Goal: Task Accomplishment & Management: Use online tool/utility

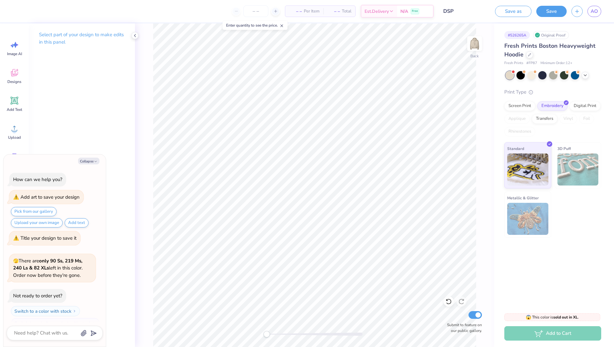
scroll to position [780, 0]
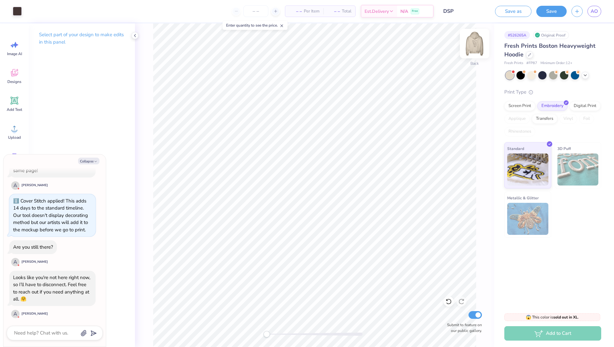
click at [478, 42] on img at bounding box center [475, 44] width 26 height 26
click at [89, 164] on div "Collapse How can we help you? Add art to save your design Pick from our gallery…" at bounding box center [55, 250] width 102 height 192
click at [91, 162] on button "Collapse" at bounding box center [88, 160] width 21 height 7
type textarea "x"
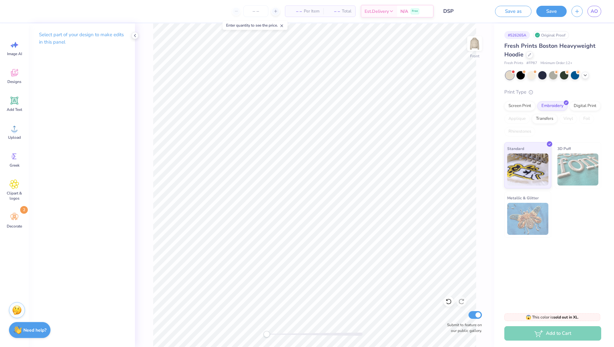
scroll to position [2, 2]
type textarea "[PERSON_NAME] [PERSON_NAME] ccin [PERSON_NAME] [PERSON_NAME] [PERSON_NAME] [PER…"
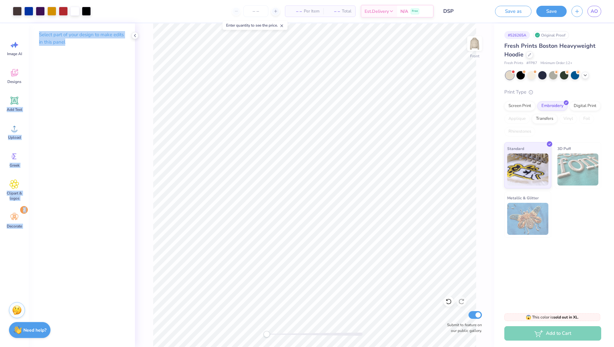
click at [318, 52] on div "Art colors – – Per Item – – Total Est. Delivery N/A Free Design Title DSP Save …" at bounding box center [307, 173] width 614 height 347
click at [10, 100] on icon at bounding box center [15, 101] width 10 height 10
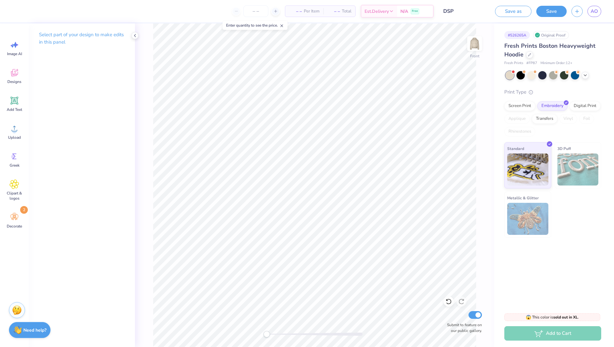
type textarea "TXT"
click at [13, 75] on icon at bounding box center [14, 73] width 6 height 5
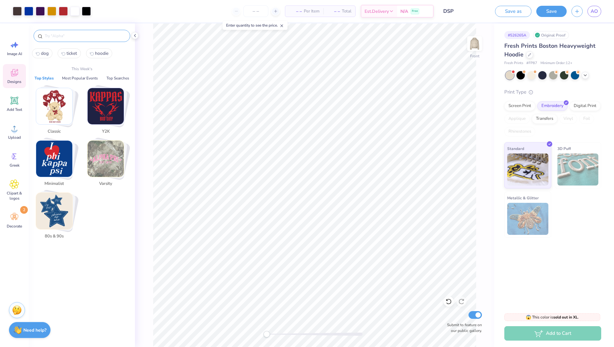
click at [62, 37] on input "text" at bounding box center [85, 36] width 82 height 6
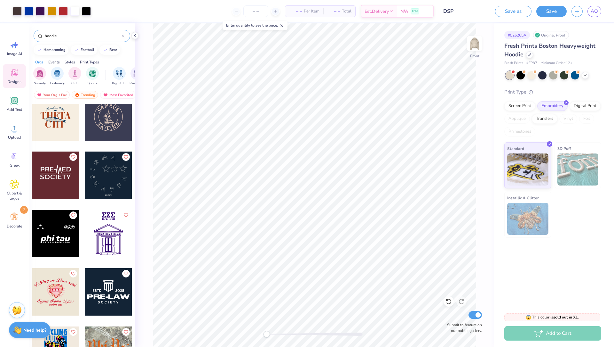
scroll to position [1573, 0]
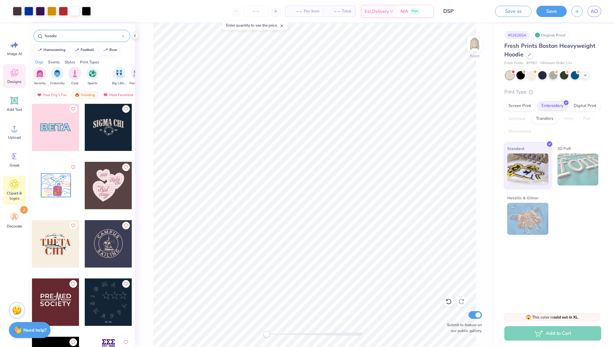
type input "hoodie"
click at [15, 192] on span "Clipart & logos" at bounding box center [14, 195] width 21 height 10
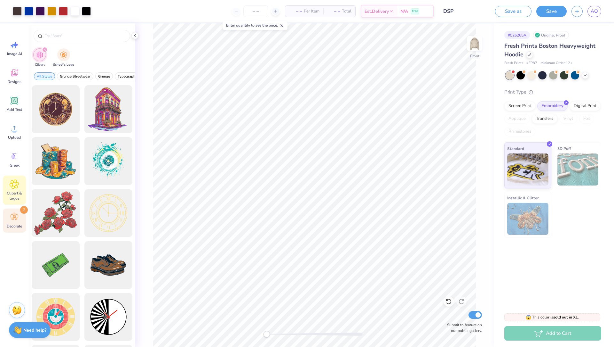
click at [12, 222] on div "Decorate 2" at bounding box center [14, 220] width 23 height 24
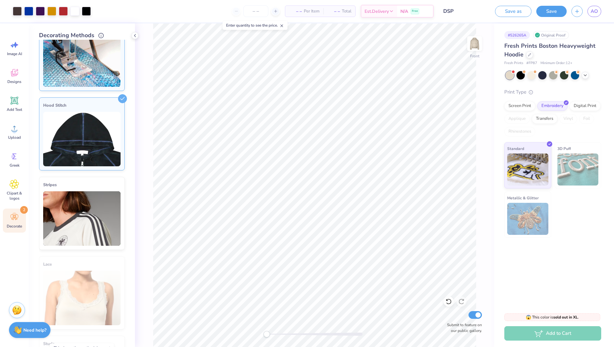
scroll to position [0, 0]
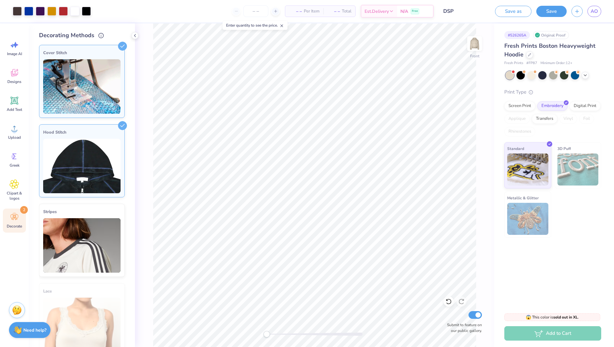
click at [85, 189] on img at bounding box center [81, 166] width 77 height 54
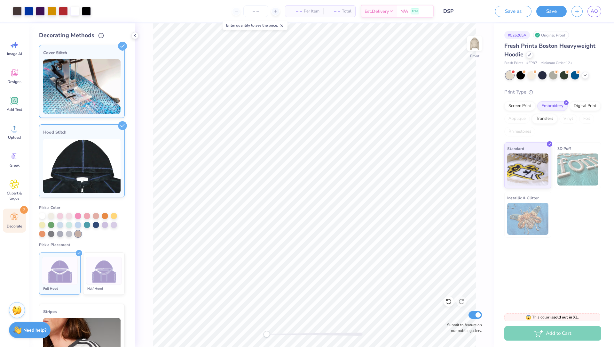
click at [99, 267] on img at bounding box center [104, 271] width 24 height 24
click at [60, 266] on img at bounding box center [60, 271] width 24 height 24
click at [75, 84] on img at bounding box center [81, 86] width 77 height 54
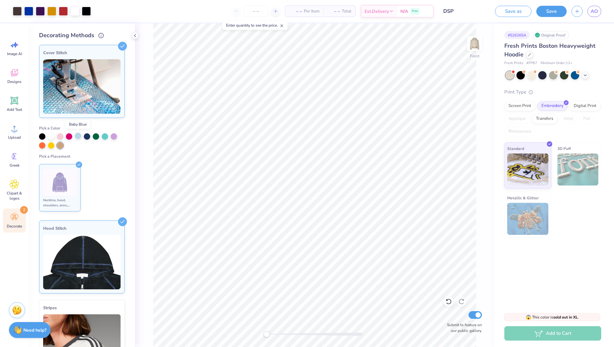
click at [78, 136] on div at bounding box center [78, 135] width 6 height 6
click at [85, 131] on div "Pick a Color" at bounding box center [82, 136] width 86 height 23
click at [85, 135] on div at bounding box center [87, 135] width 6 height 6
click at [15, 58] on div "Image AI" at bounding box center [14, 48] width 23 height 24
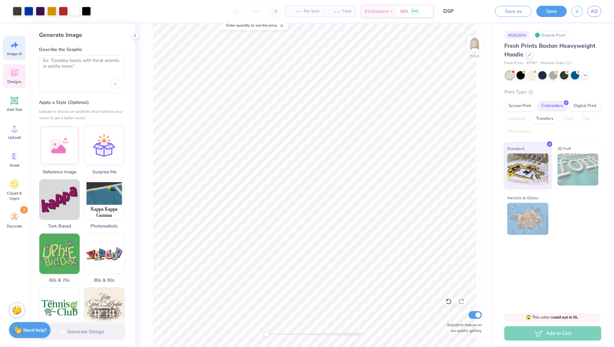
click at [15, 76] on icon at bounding box center [15, 73] width 10 height 10
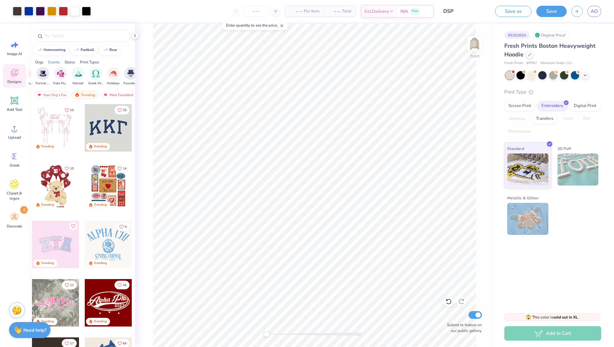
scroll to position [0, 183]
click at [18, 162] on div "Greek" at bounding box center [14, 160] width 23 height 24
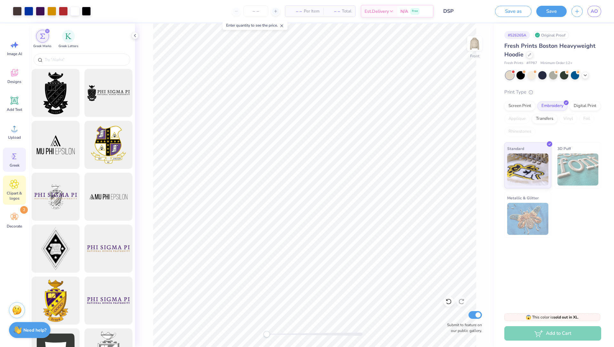
click at [11, 188] on icon at bounding box center [14, 184] width 9 height 10
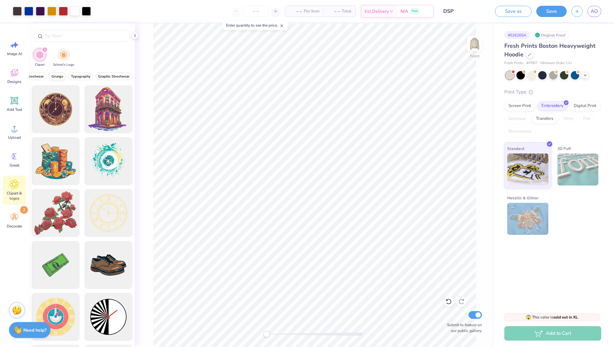
scroll to position [0, 74]
click at [83, 74] on span "Graphic Streetwear" at bounding box center [86, 76] width 31 height 5
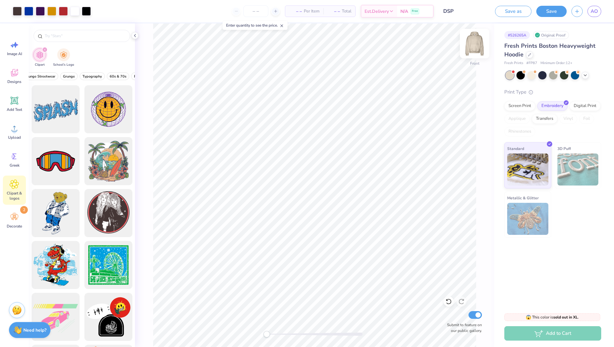
click at [478, 43] on img at bounding box center [475, 44] width 26 height 26
click at [12, 98] on icon at bounding box center [15, 101] width 6 height 6
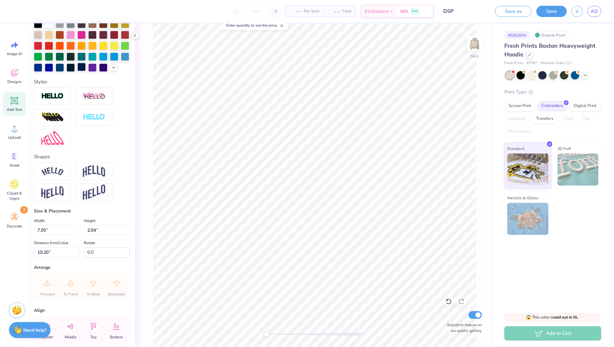
scroll to position [181, 0]
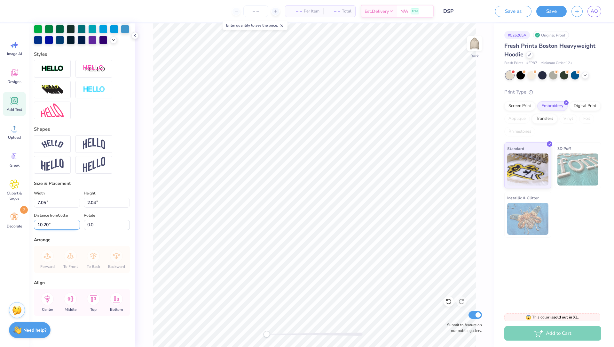
click at [76, 221] on input "10.21" at bounding box center [57, 225] width 46 height 10
click at [76, 221] on input "10.22" at bounding box center [57, 225] width 46 height 10
click at [77, 222] on input "10.23" at bounding box center [57, 225] width 46 height 10
click at [77, 222] on input "10.96" at bounding box center [57, 225] width 46 height 10
type input "10.20"
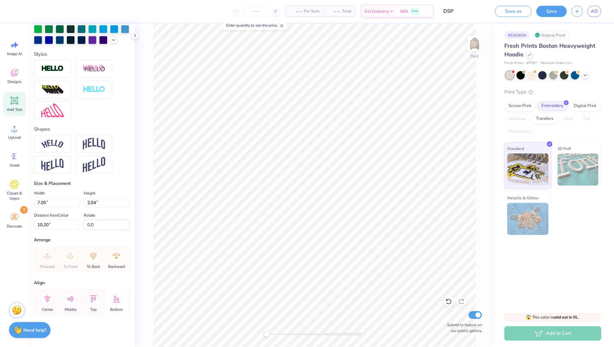
click at [109, 300] on div "Bottom" at bounding box center [116, 301] width 23 height 27
click at [474, 42] on img at bounding box center [475, 44] width 26 height 26
click at [52, 144] on img at bounding box center [52, 144] width 22 height 9
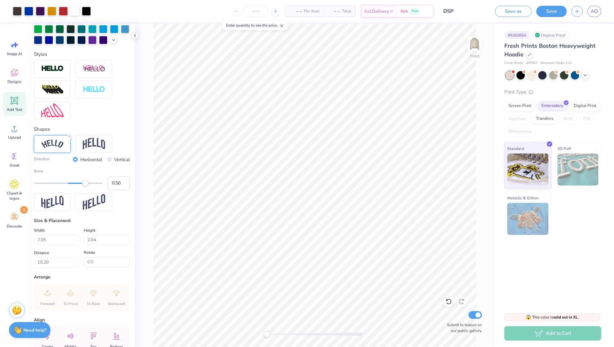
click at [50, 142] on img at bounding box center [52, 144] width 22 height 9
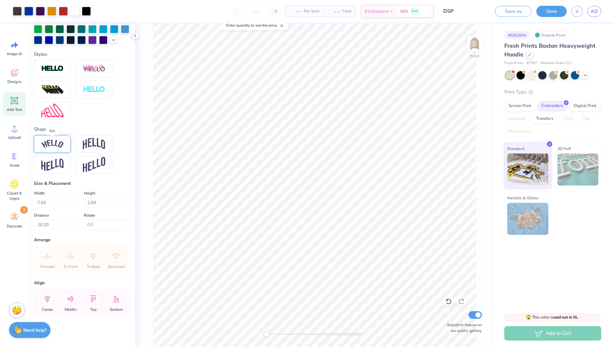
click at [50, 142] on img at bounding box center [52, 144] width 22 height 9
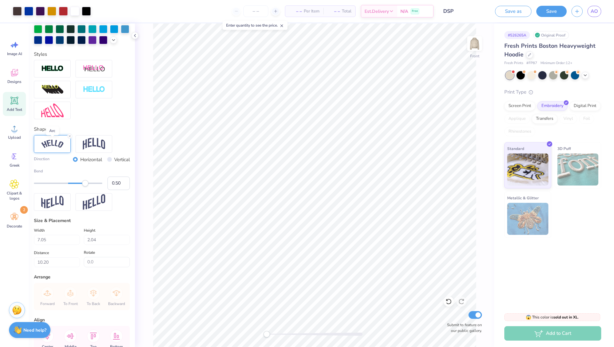
click at [50, 142] on img at bounding box center [52, 144] width 22 height 9
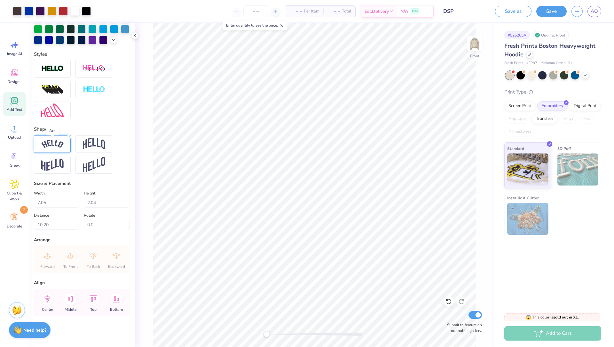
click at [50, 142] on img at bounding box center [52, 144] width 22 height 9
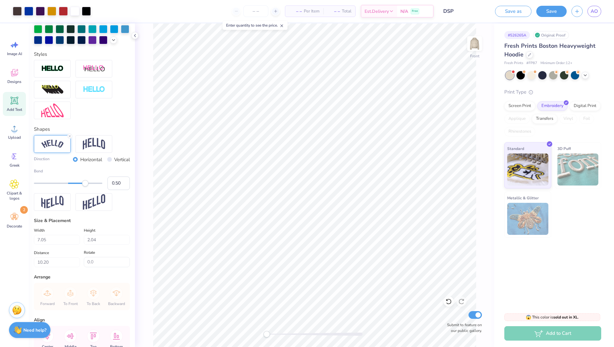
click at [15, 104] on icon at bounding box center [15, 101] width 10 height 10
type input "7.22"
type input "2.09"
type input "13.71"
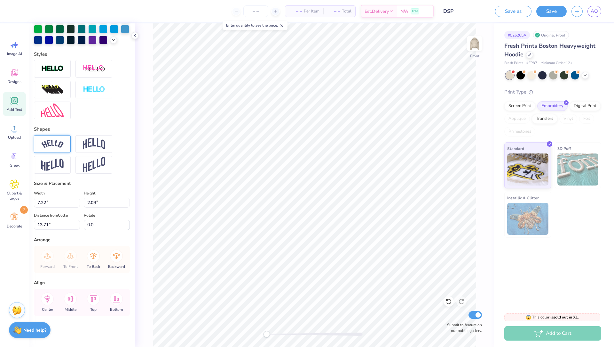
click at [49, 146] on img at bounding box center [52, 144] width 22 height 9
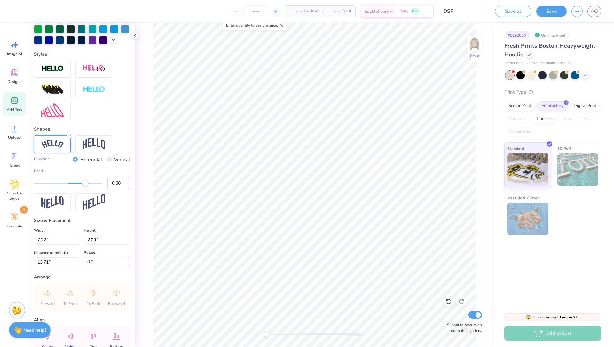
paste textarea "[PERSON_NAME] [PERSON_NAME] ccin [PERSON_NAME] [PERSON_NAME] [PERSON_NAME] [PER…"
type textarea "[PERSON_NAME] [PERSON_NAME] ccin [PERSON_NAME] [PERSON_NAME] [PERSON_NAME] [PER…"
click at [85, 240] on input "2.09" at bounding box center [107, 240] width 46 height 10
click at [92, 240] on input "2.09" at bounding box center [107, 240] width 46 height 10
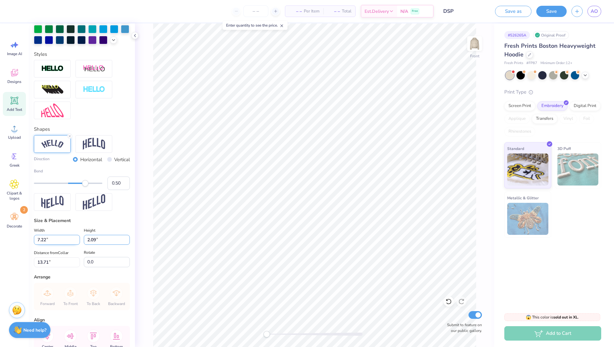
click at [92, 240] on input "2.09" at bounding box center [107, 240] width 46 height 10
click at [59, 240] on input "7.22" at bounding box center [57, 240] width 46 height 10
click at [46, 237] on input "7.22" at bounding box center [57, 240] width 46 height 10
click at [77, 241] on input "7.21" at bounding box center [57, 240] width 46 height 10
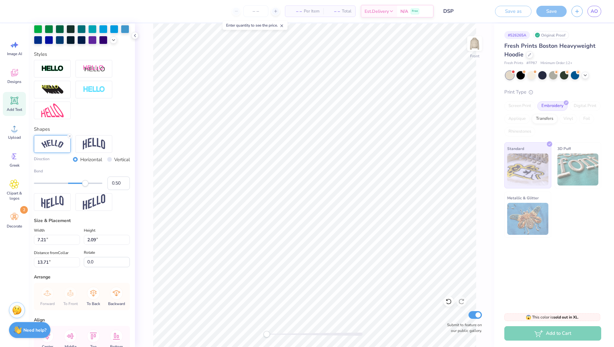
drag, startPoint x: 49, startPoint y: 145, endPoint x: 68, endPoint y: 134, distance: 21.5
click at [49, 145] on img at bounding box center [52, 144] width 22 height 9
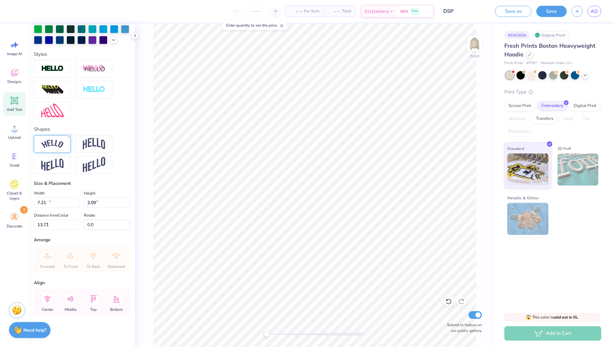
type input "12.00"
type input "8.26"
type input "7.23"
click at [70, 134] on icon at bounding box center [70, 136] width 4 height 4
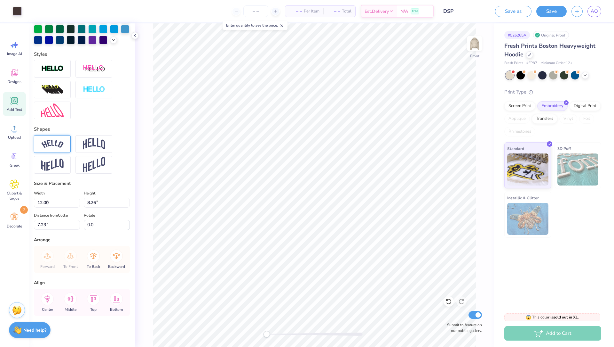
type input "2.79"
type input "8.00"
type input "7.35"
type textarea "[PERSON_NAME] [PERSON_NAME] [PERSON_NAME] [PERSON_NAME] [PERSON_NAME] [PERSON_N…"
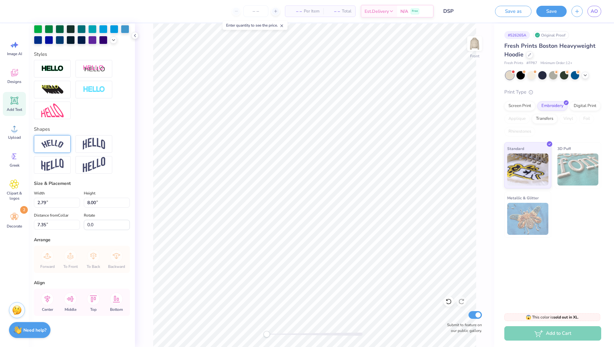
scroll to position [1, 0]
type textarea "[PERSON_NAME] [PERSON_NAME] [PERSON_NAME] [PERSON_NAME] [PERSON_NAME] [PERSON_N…"
type input "13.05"
type input "5.57"
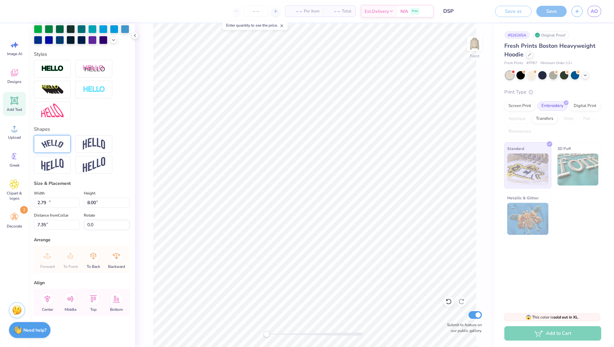
type input "8.57"
type textarea "[PERSON_NAME] [PERSON_NAME] [PERSON_NAME] [PERSON_NAME] [PERSON_NAME] [PERSON_N…"
click at [139, 211] on div "Front Submit to feature on our public gallery." at bounding box center [314, 184] width 359 height 323
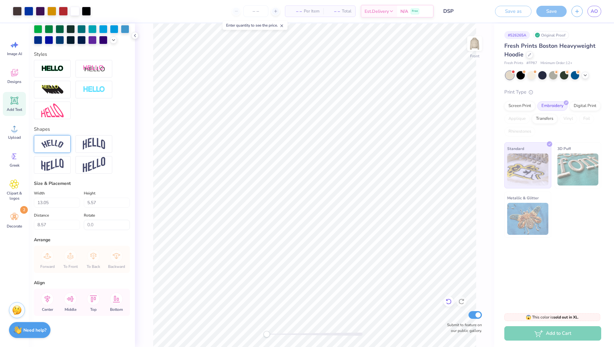
click at [450, 304] on icon at bounding box center [449, 301] width 6 height 6
type textarea "[PERSON_NAME] [PERSON_NAME] [PERSON_NAME] [PERSON_NAME] [PERSON_NAME] [PERSON_N…"
type input "13.14"
type input "1.92"
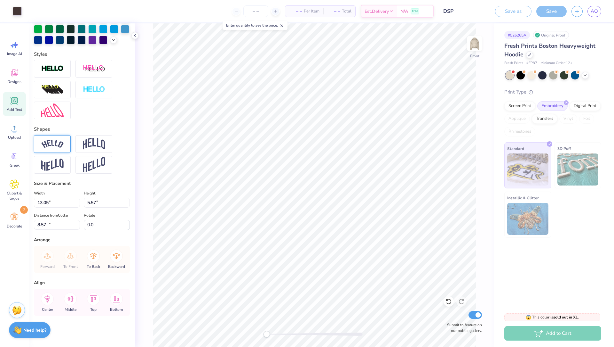
type input "10.40"
type input "0.0"
type input "1.94"
type input "13.15"
type input "6.80"
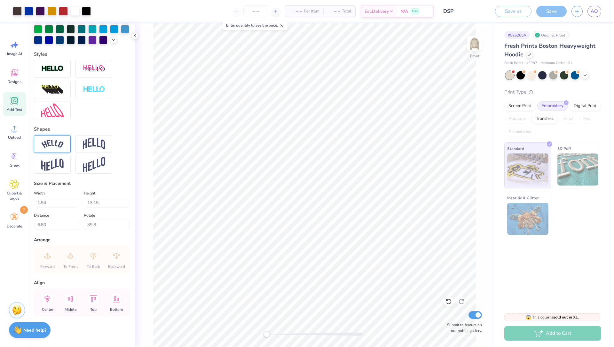
type input "0.0"
type input "4.14"
type input "0.93"
type input "22.88"
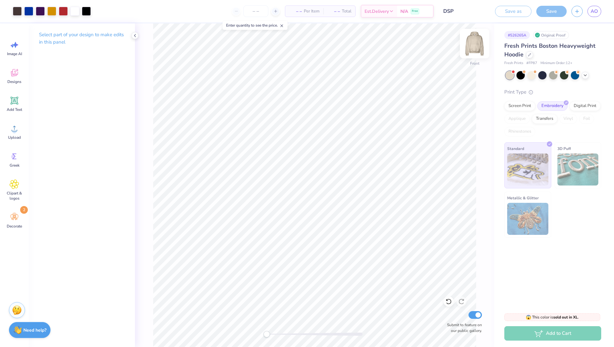
click at [476, 48] on img at bounding box center [475, 44] width 26 height 26
click at [21, 82] on div "Designs" at bounding box center [14, 76] width 23 height 24
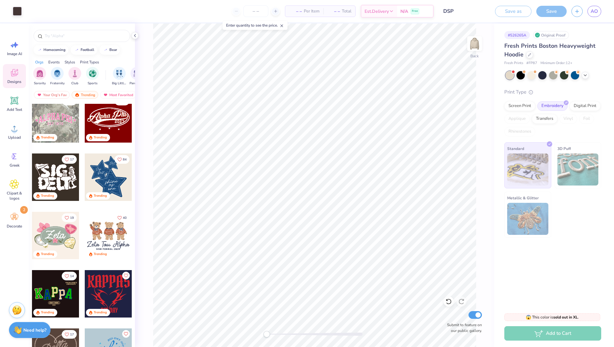
scroll to position [198, 0]
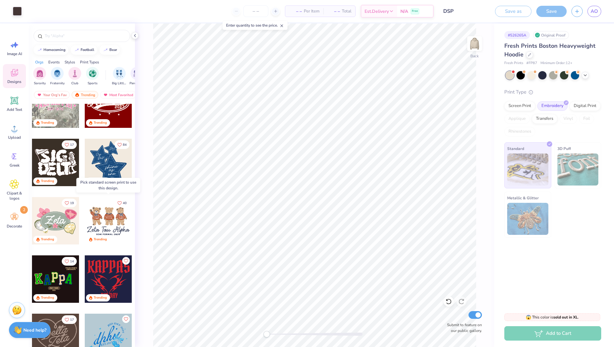
click at [104, 209] on div at bounding box center [108, 220] width 47 height 47
click at [59, 36] on input "text" at bounding box center [85, 36] width 82 height 6
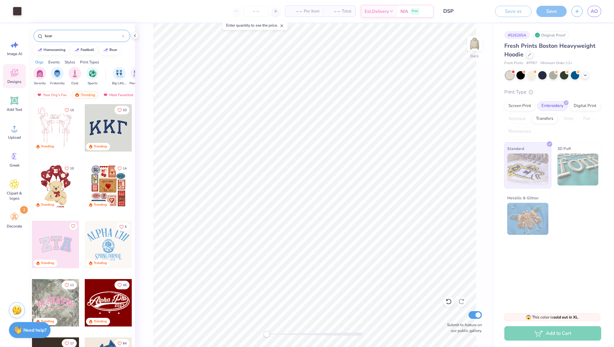
type input "bear"
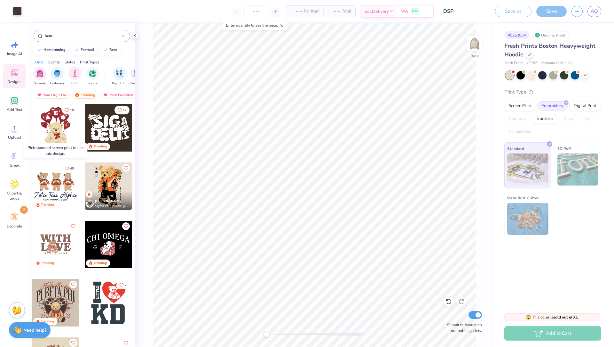
click at [56, 181] on div at bounding box center [55, 185] width 47 height 47
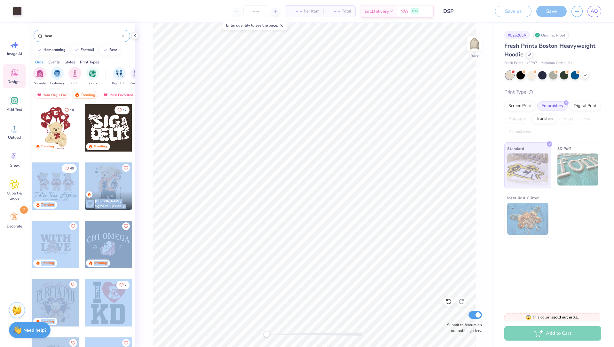
click at [193, 153] on div "Art colors – – Per Item – – Total Est. Delivery N/A Free Design Title DSP Save …" at bounding box center [307, 173] width 614 height 347
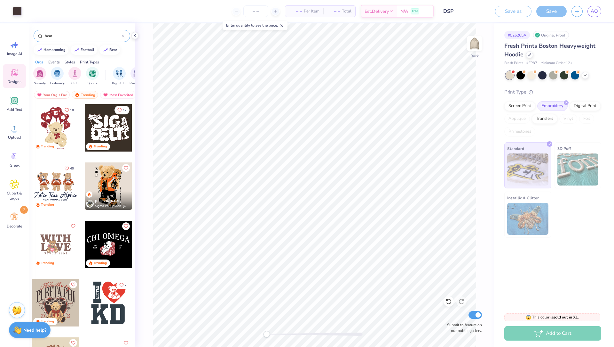
click at [69, 191] on div at bounding box center [55, 185] width 47 height 47
click at [52, 119] on div at bounding box center [55, 127] width 47 height 47
click at [13, 190] on div "Clipart & logos" at bounding box center [14, 189] width 23 height 29
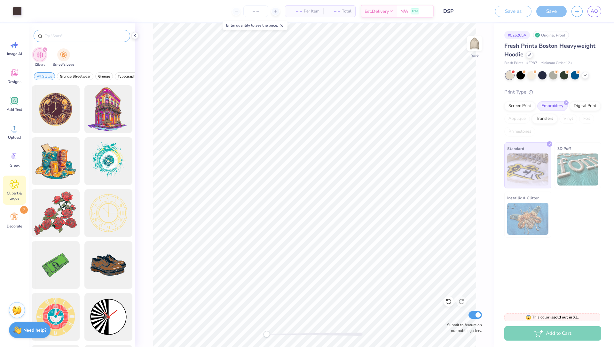
click at [74, 37] on input "text" at bounding box center [85, 36] width 82 height 6
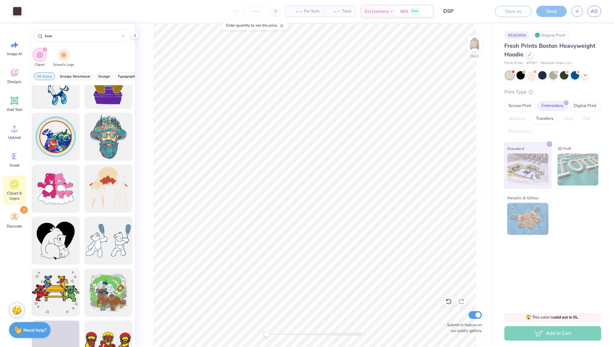
scroll to position [1683, 0]
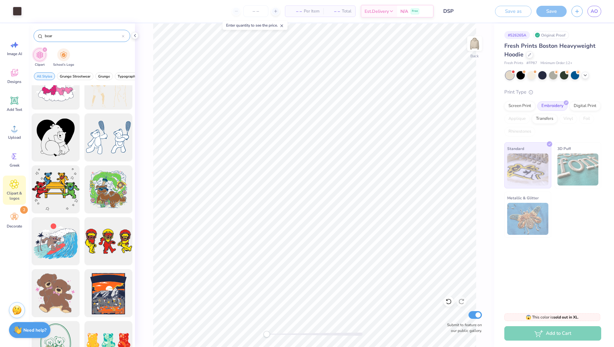
click at [45, 36] on input "bear" at bounding box center [83, 36] width 78 height 6
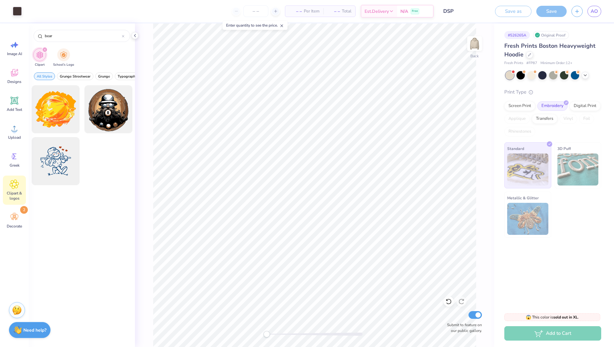
type input "bear"
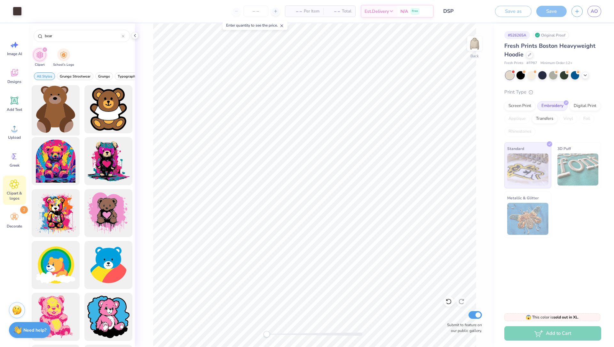
click at [67, 118] on div at bounding box center [55, 109] width 53 height 53
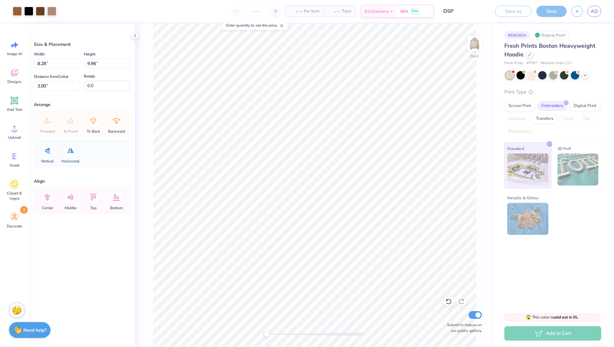
type input "1.32"
type input "1.59"
type input "11.37"
type input "0.65"
type input "0.79"
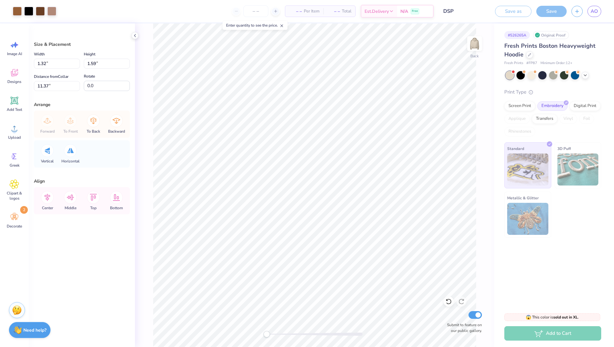
type input "11.50"
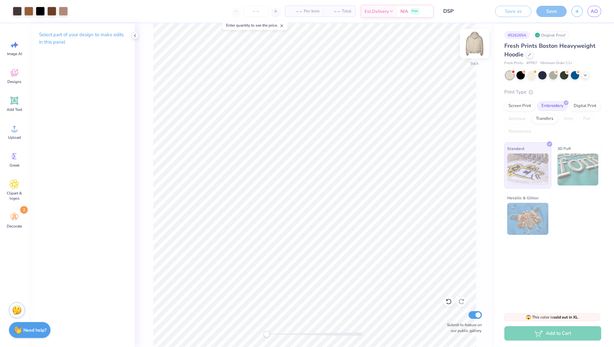
click at [477, 41] on img at bounding box center [475, 44] width 26 height 26
click at [474, 49] on img at bounding box center [475, 44] width 26 height 26
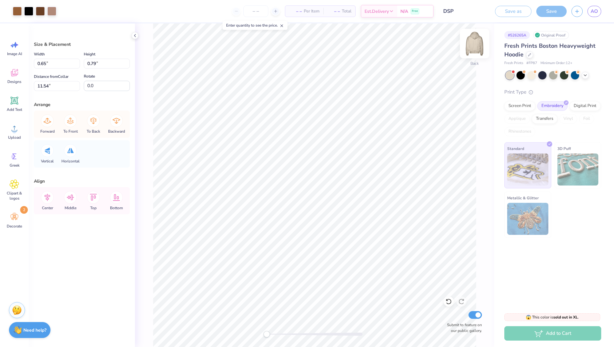
type input "0.83"
type input "1.03"
type input "11.30"
type input "0.47"
type input "0.58"
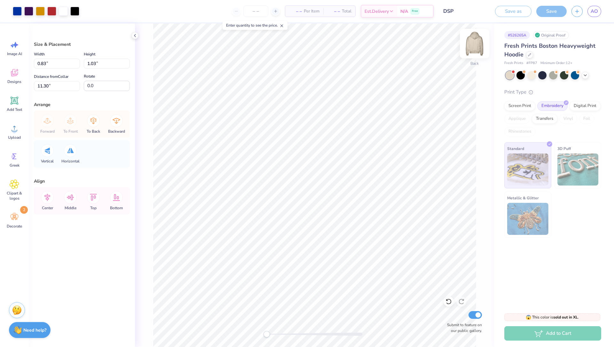
type input "11.75"
